Goal: Information Seeking & Learning: Learn about a topic

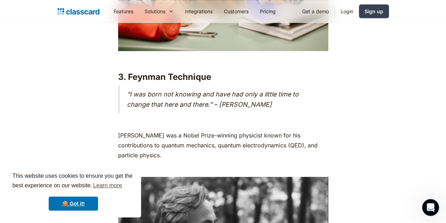
scroll to position [1952, 0]
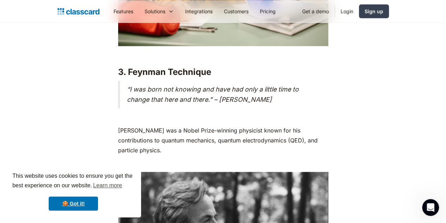
drag, startPoint x: 132, startPoint y: 84, endPoint x: 283, endPoint y: 89, distance: 151.5
click at [283, 89] on blockquote "“I was born not knowing and have had only a little time to change that here and…" at bounding box center [223, 94] width 210 height 28
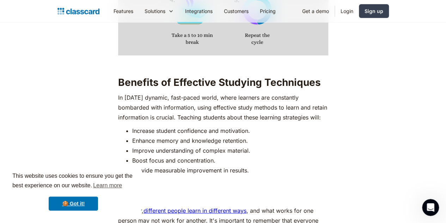
scroll to position [3747, 0]
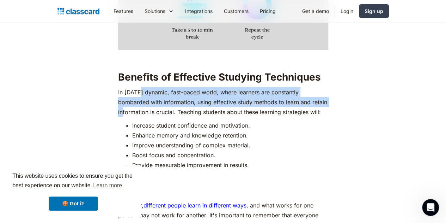
drag, startPoint x: 135, startPoint y: 74, endPoint x: 293, endPoint y: 83, distance: 158.7
click at [293, 87] on p "In [DATE] dynamic, fast-paced world, where learners are constantly bombarded wi…" at bounding box center [223, 102] width 210 height 30
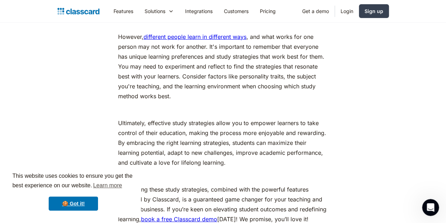
scroll to position [3921, 0]
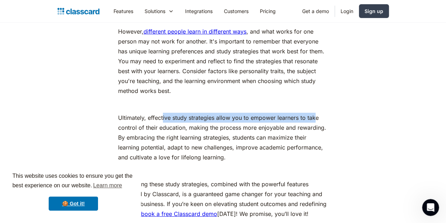
drag, startPoint x: 158, startPoint y: 89, endPoint x: 308, endPoint y: 94, distance: 150.1
click at [308, 113] on p "Ultimately, effective study strategies allow you to empower learners to take co…" at bounding box center [223, 137] width 210 height 49
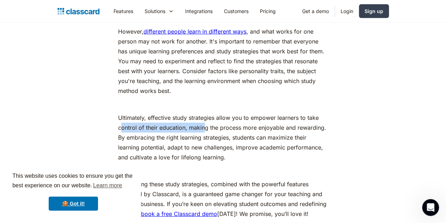
drag, startPoint x: 116, startPoint y: 101, endPoint x: 198, endPoint y: 102, distance: 82.6
click at [198, 113] on p "Ultimately, effective study strategies allow you to empower learners to take co…" at bounding box center [223, 137] width 210 height 49
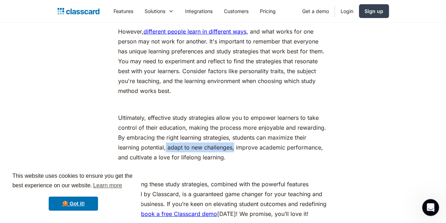
drag, startPoint x: 137, startPoint y: 122, endPoint x: 206, endPoint y: 121, distance: 68.8
click at [206, 121] on p "Ultimately, effective study strategies allow you to empower learners to take co…" at bounding box center [223, 137] width 210 height 49
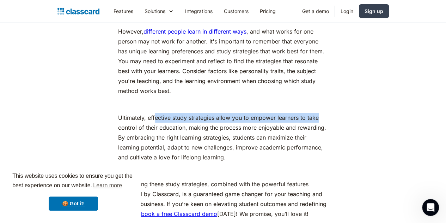
drag, startPoint x: 149, startPoint y: 88, endPoint x: 318, endPoint y: 84, distance: 168.7
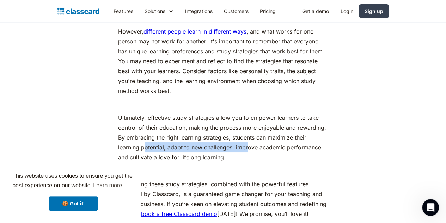
drag, startPoint x: 118, startPoint y: 122, endPoint x: 219, endPoint y: 121, distance: 100.9
click at [219, 121] on p "Ultimately, effective study strategies allow you to empower learners to take co…" at bounding box center [223, 137] width 210 height 49
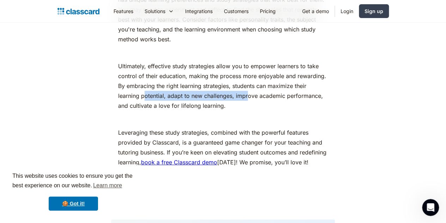
scroll to position [3983, 0]
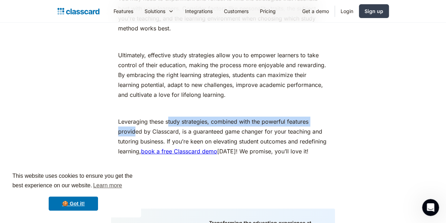
drag, startPoint x: 164, startPoint y: 94, endPoint x: 324, endPoint y: 96, distance: 159.9
click at [324, 116] on p "Leveraging these study strategies, combined with the powerful features provided…" at bounding box center [223, 136] width 210 height 40
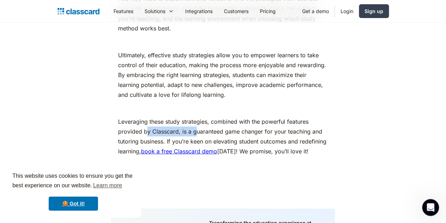
drag, startPoint x: 116, startPoint y: 104, endPoint x: 164, endPoint y: 104, distance: 47.6
click at [164, 116] on p "Leveraging these study strategies, combined with the powerful features provided…" at bounding box center [223, 136] width 210 height 40
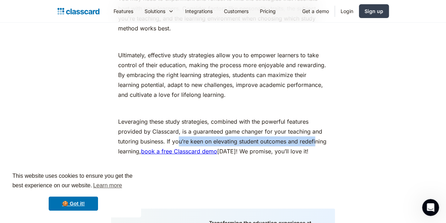
drag, startPoint x: 151, startPoint y: 114, endPoint x: 288, endPoint y: 115, distance: 136.9
click at [288, 116] on p "Leveraging these study strategies, combined with the powerful features provided…" at bounding box center [223, 136] width 210 height 40
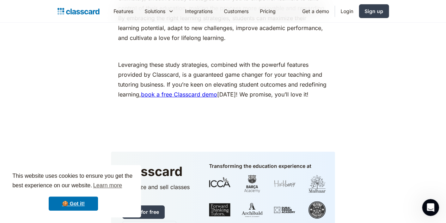
scroll to position [4057, 0]
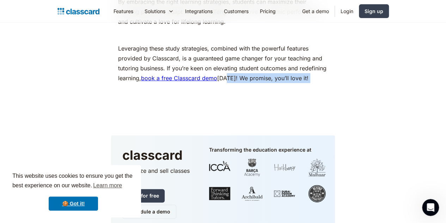
drag, startPoint x: 196, startPoint y: 51, endPoint x: 270, endPoint y: 61, distance: 75.1
click at [265, 86] on p "‍" at bounding box center [223, 91] width 210 height 10
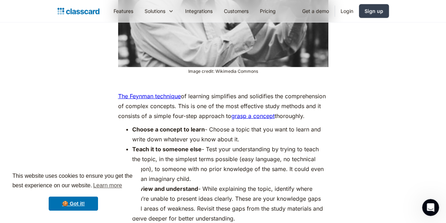
scroll to position [2211, 0]
